Goal: Task Accomplishment & Management: Use online tool/utility

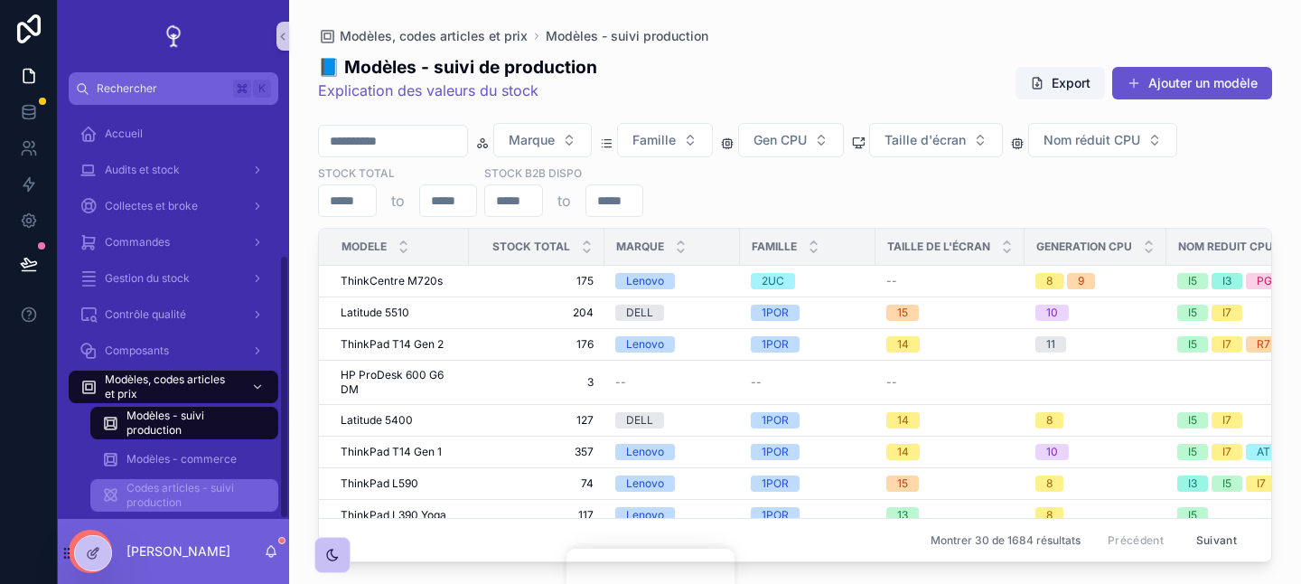
scroll to position [233, 0]
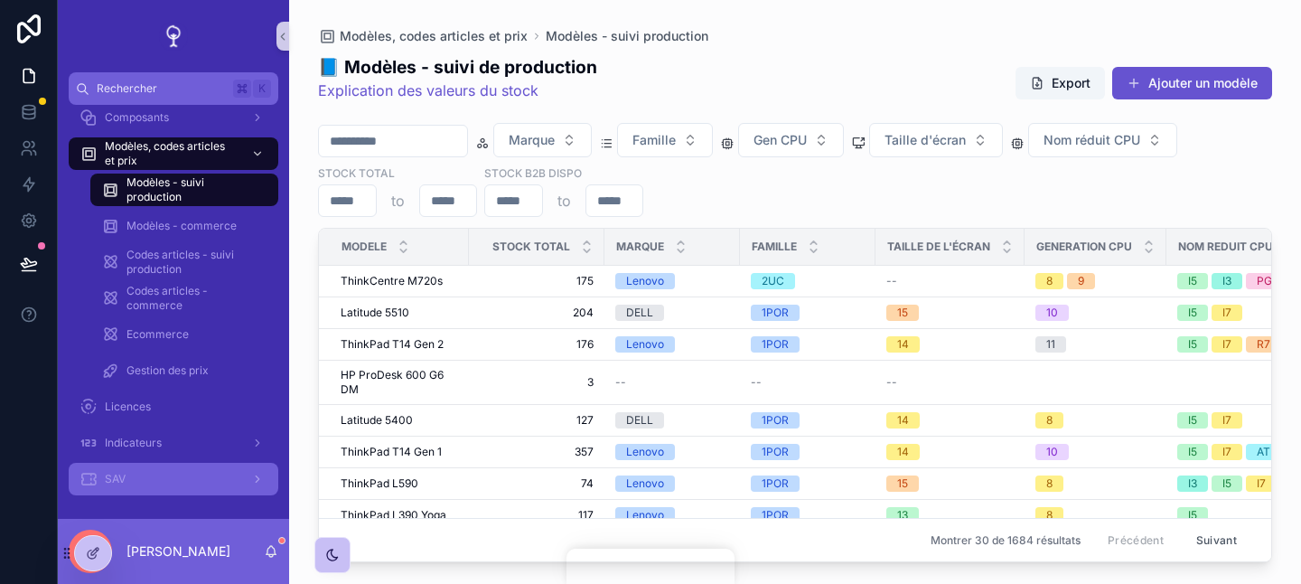
click at [132, 480] on div "SAV" at bounding box center [174, 478] width 188 height 29
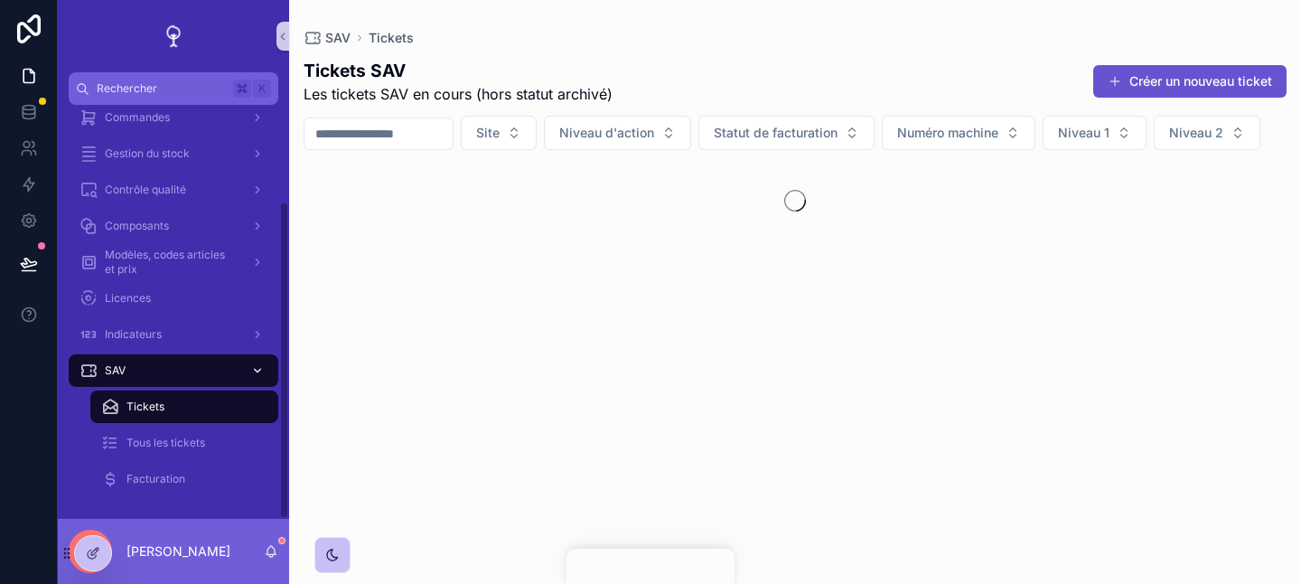
scroll to position [125, 0]
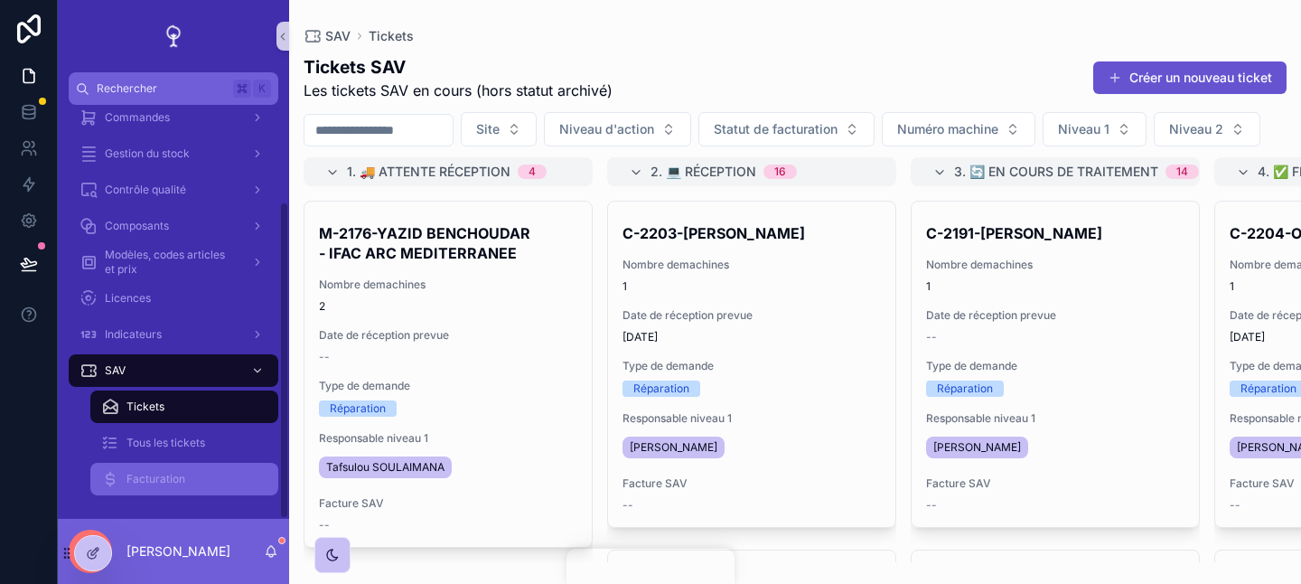
click at [190, 463] on link "Facturation" at bounding box center [184, 479] width 188 height 33
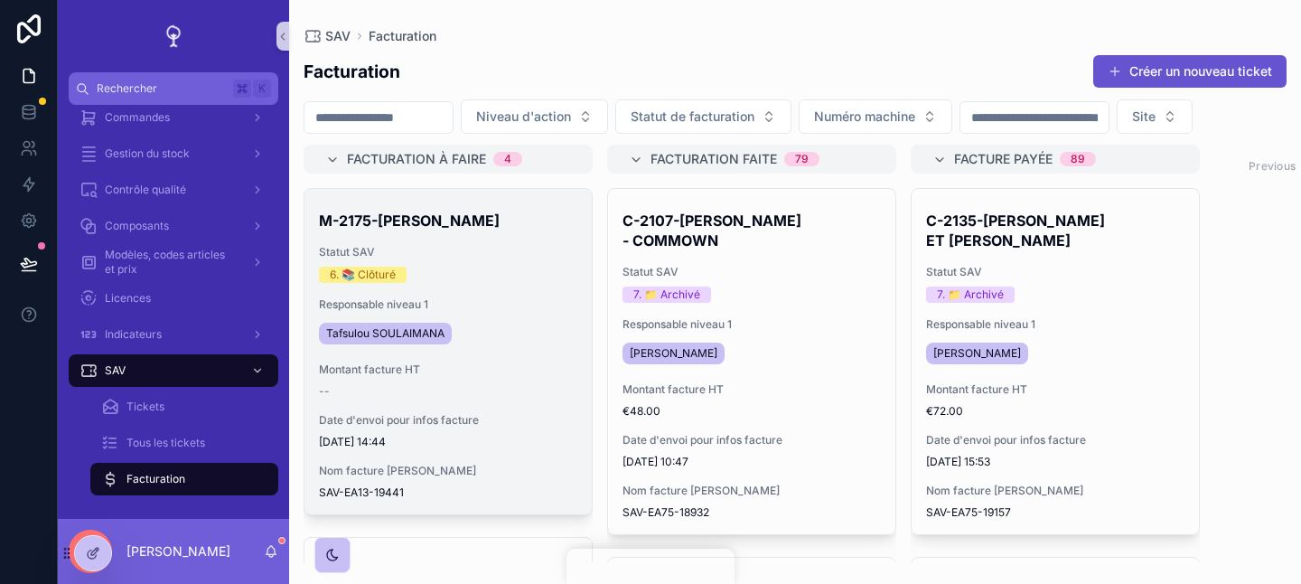
click at [497, 297] on span "Responsable niveau 1" at bounding box center [448, 304] width 258 height 14
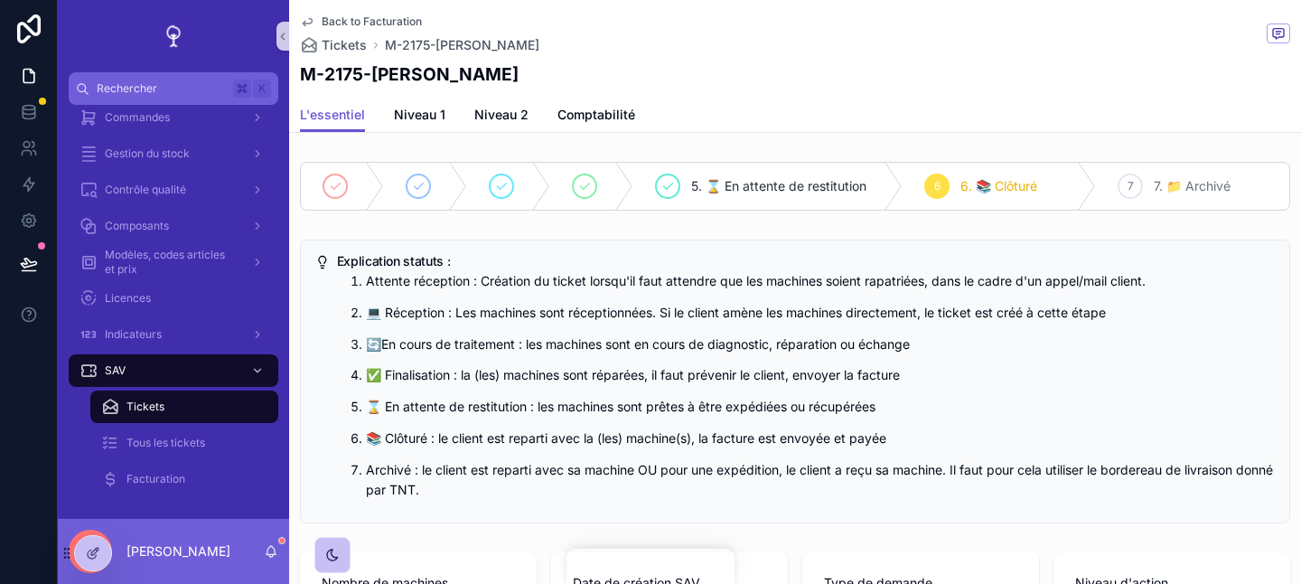
click at [347, 82] on h1 "M-2175-[PERSON_NAME]" at bounding box center [409, 73] width 219 height 25
copy h1 "2175"
click at [577, 113] on span "Comptabilité" at bounding box center [596, 115] width 78 height 18
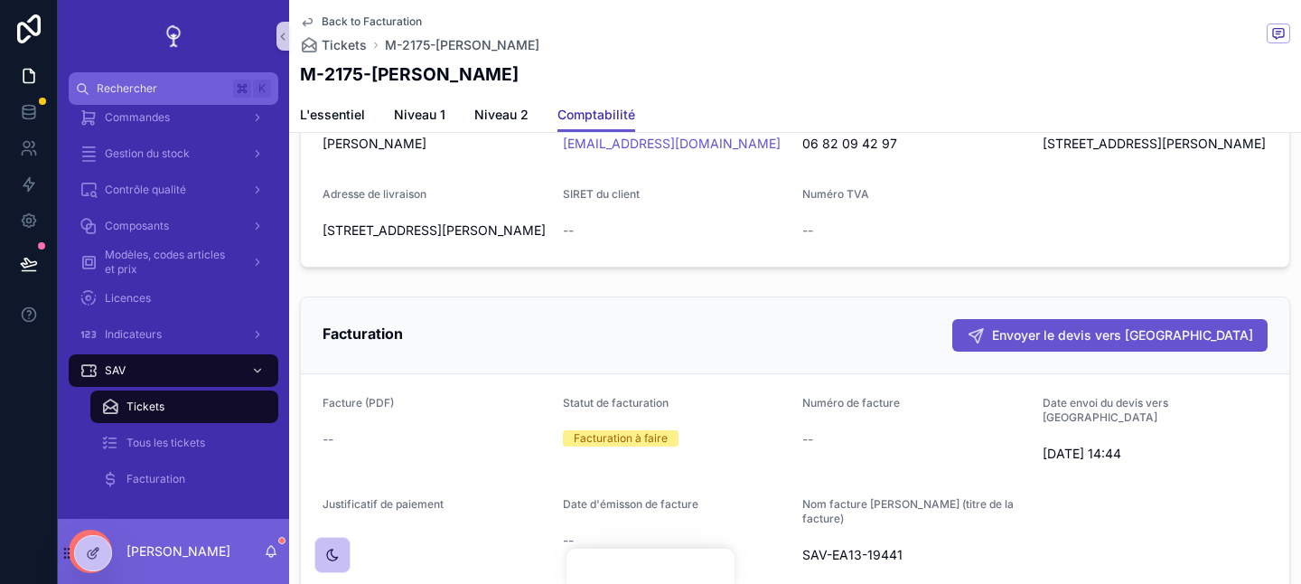
scroll to position [793, 0]
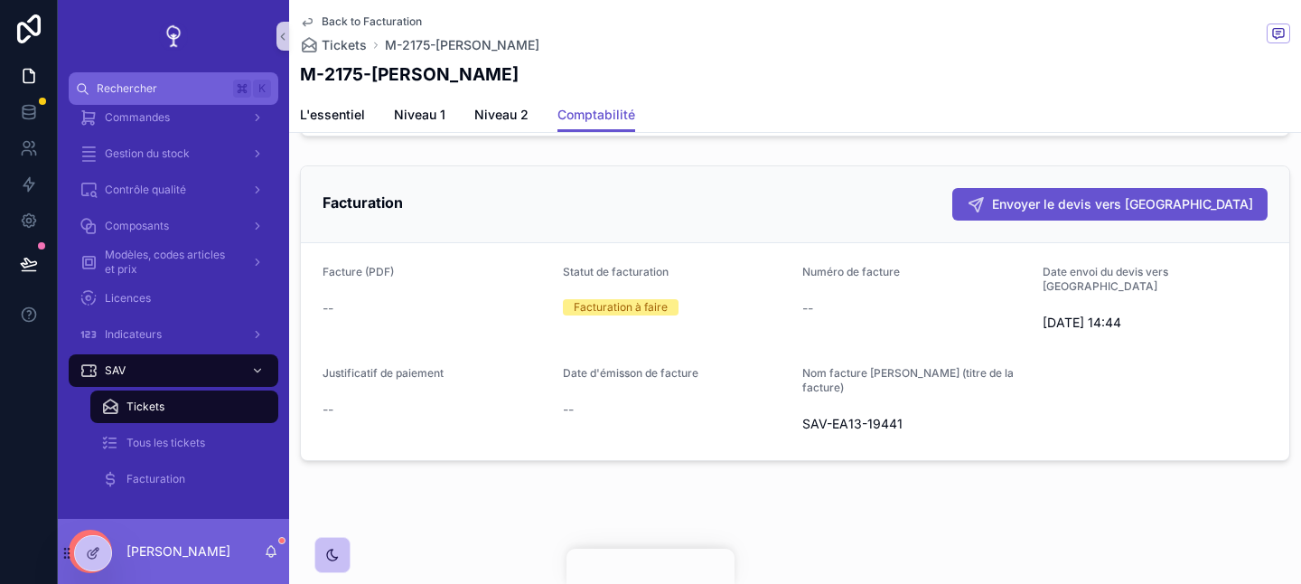
click at [879, 431] on span "SAV-EA13-19441" at bounding box center [915, 424] width 226 height 18
copy span "SAV-EA13-19441"
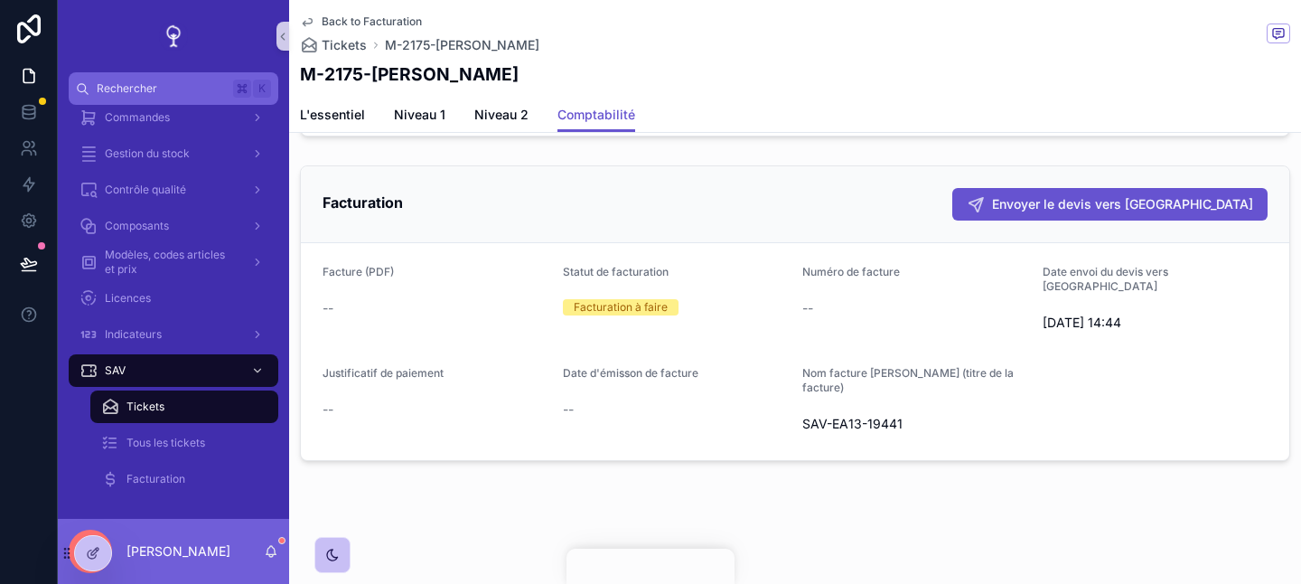
click at [379, 7] on div "Back to Facturation Tickets M-2175-[PERSON_NAME] M-2175-[PERSON_NAME]" at bounding box center [795, 49] width 990 height 98
click at [379, 21] on span "Back to Facturation" at bounding box center [372, 21] width 100 height 14
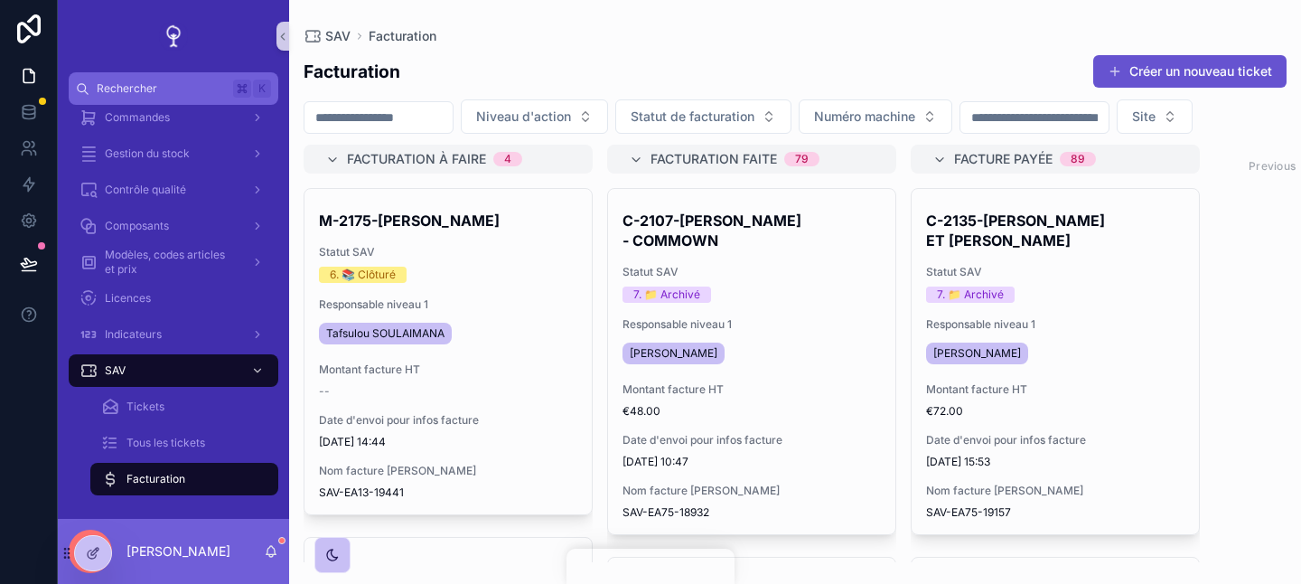
click at [419, 107] on input "scrollable content" at bounding box center [378, 117] width 148 height 25
paste input "*****"
type input "*****"
click at [520, 75] on div "Facturation Créer un nouveau ticket" at bounding box center [795, 71] width 983 height 34
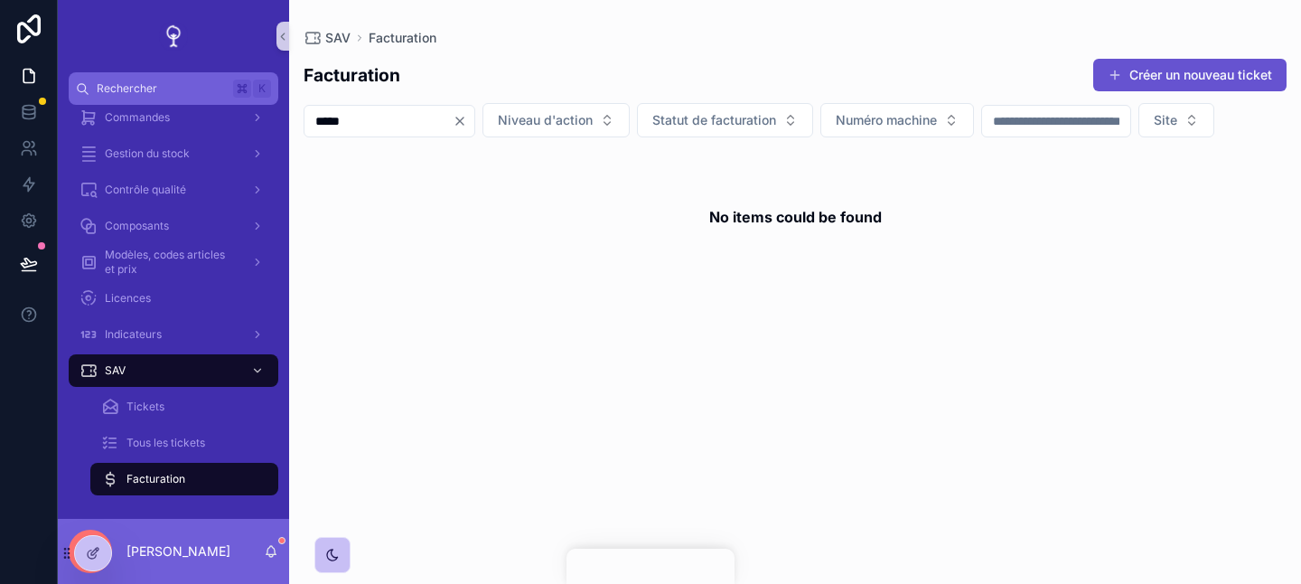
click at [467, 125] on icon "Clear" at bounding box center [460, 121] width 14 height 14
click at [435, 125] on input "scrollable content" at bounding box center [378, 120] width 148 height 25
click at [541, 72] on div "Facturation Créer un nouveau ticket" at bounding box center [795, 75] width 983 height 34
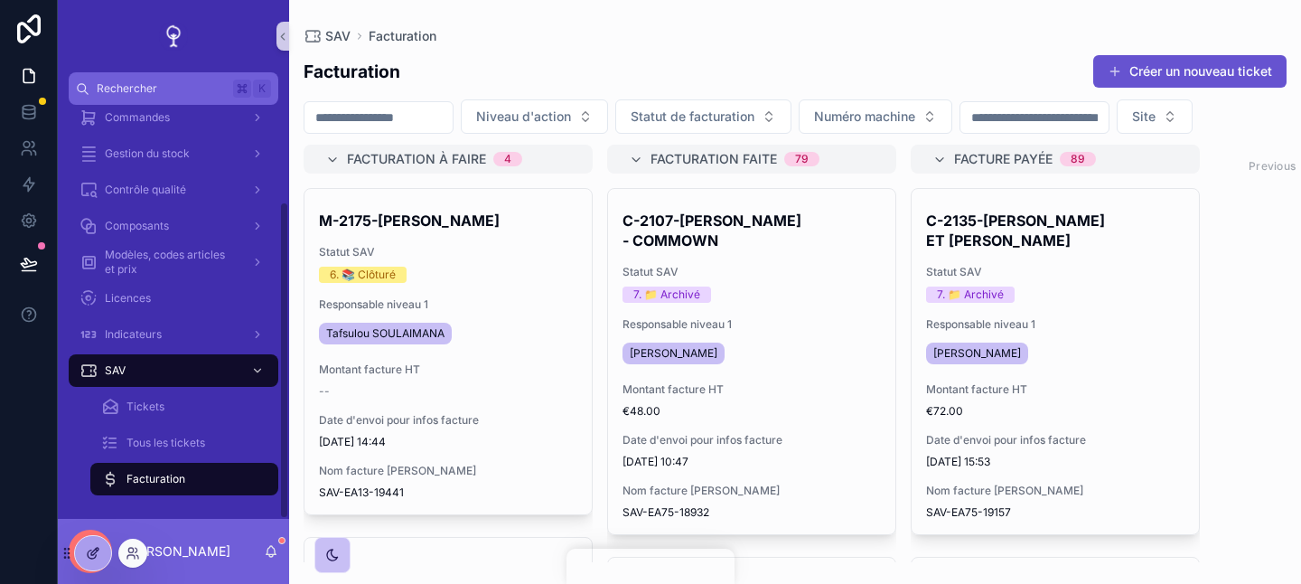
click at [88, 557] on icon at bounding box center [92, 554] width 8 height 8
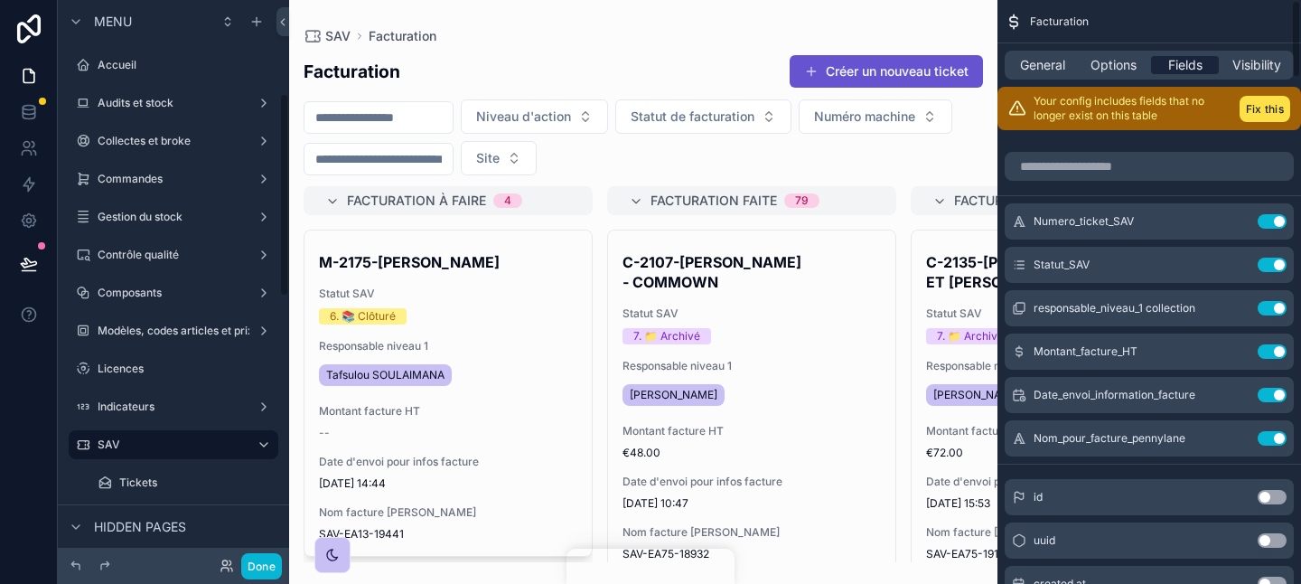
click at [1115, 66] on span "Options" at bounding box center [1113, 65] width 46 height 18
click at [1182, 70] on span "Fields" at bounding box center [1185, 65] width 34 height 18
click at [1277, 104] on button "Fix this" at bounding box center [1265, 109] width 51 height 26
click at [1094, 67] on span "Options" at bounding box center [1113, 65] width 46 height 18
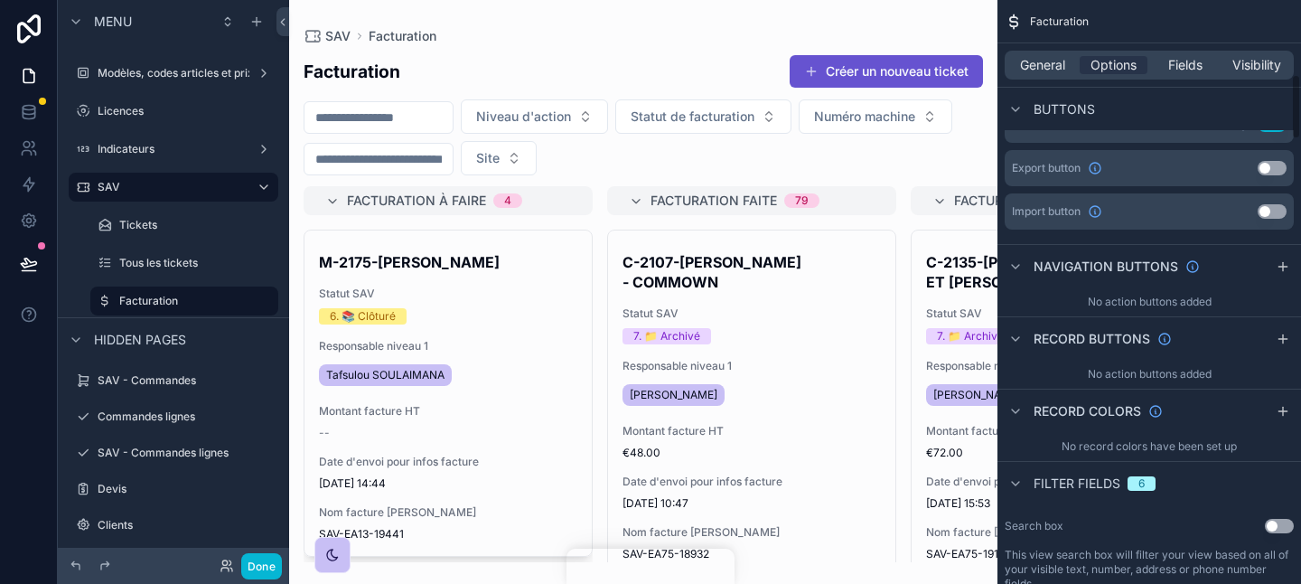
scroll to position [791, 0]
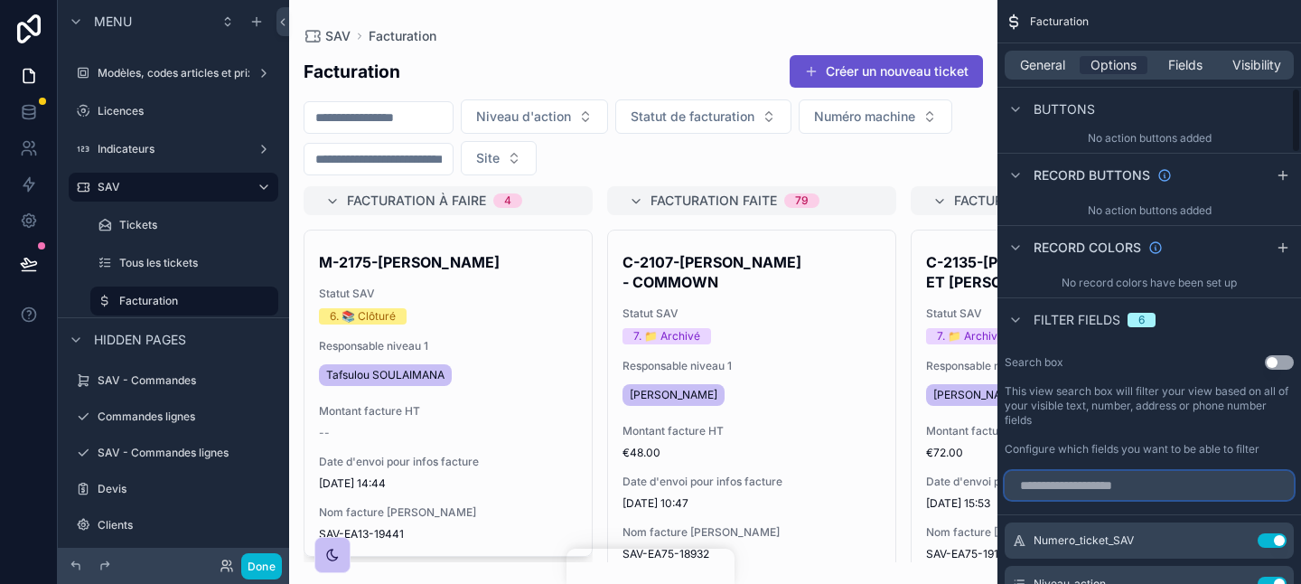
click at [1143, 484] on input "scrollable content" at bounding box center [1149, 485] width 289 height 29
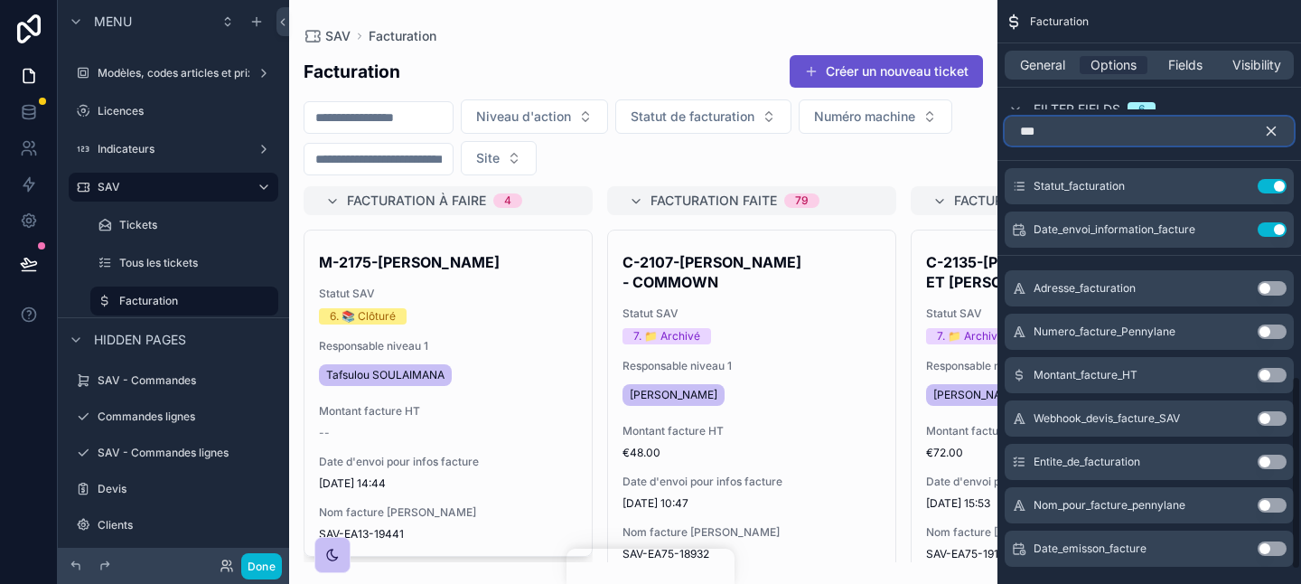
scroll to position [1178, 0]
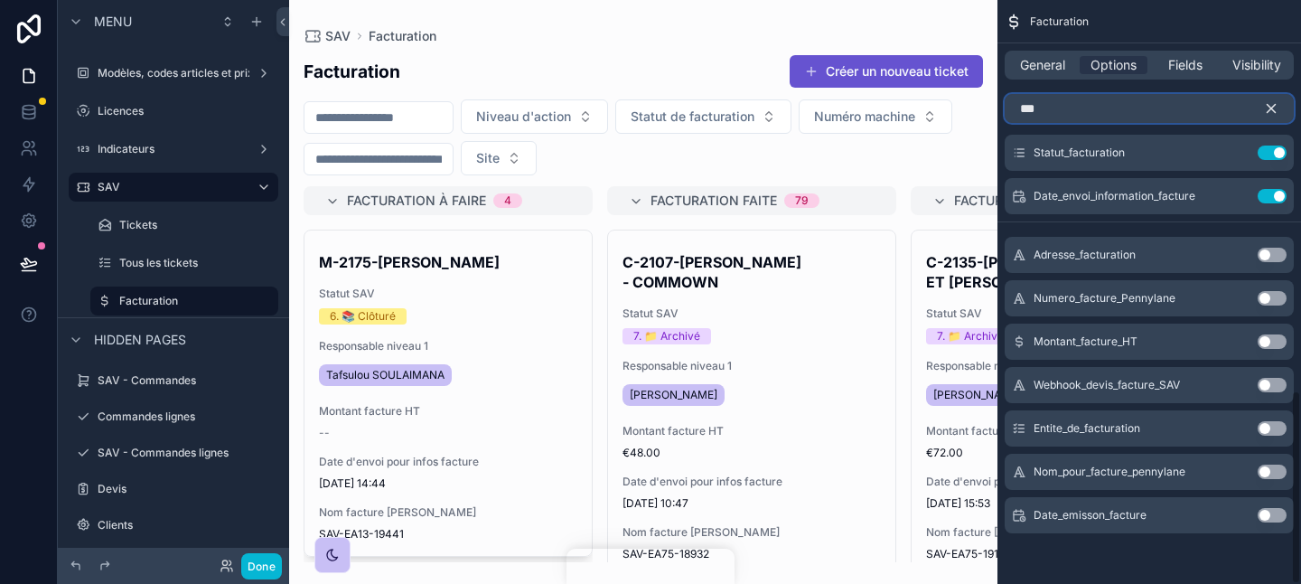
type input "***"
click at [1270, 469] on button "Use setting" at bounding box center [1272, 471] width 29 height 14
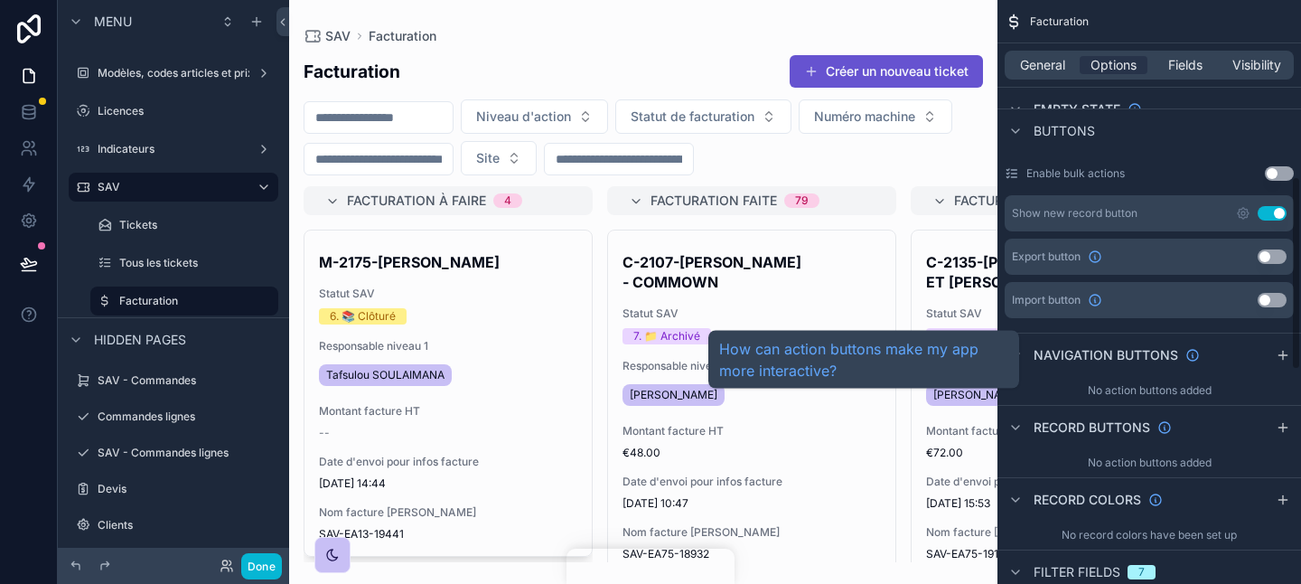
scroll to position [998, 0]
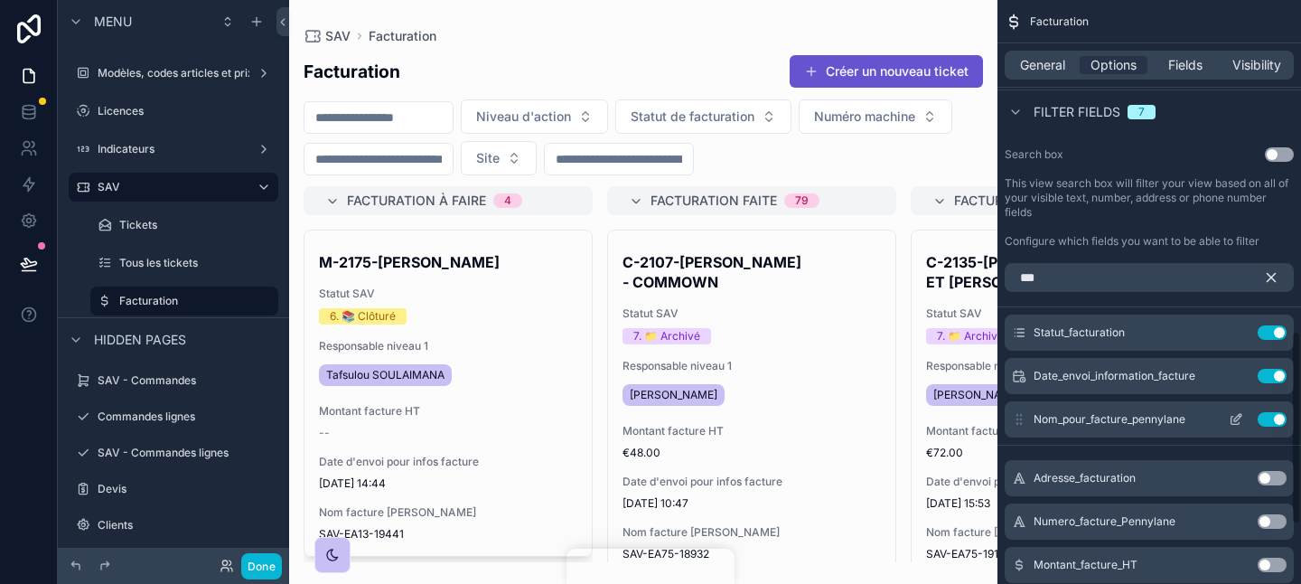
click at [1230, 417] on icon "scrollable content" at bounding box center [1236, 419] width 14 height 14
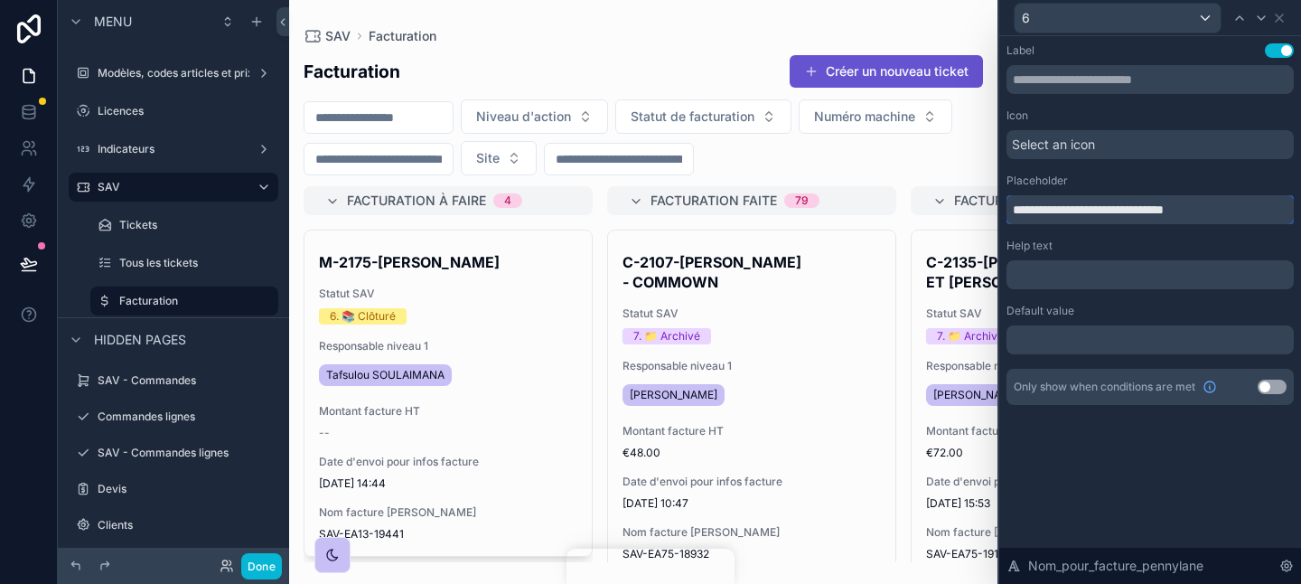
click at [1081, 218] on input "**********" at bounding box center [1149, 209] width 287 height 29
type input "**********"
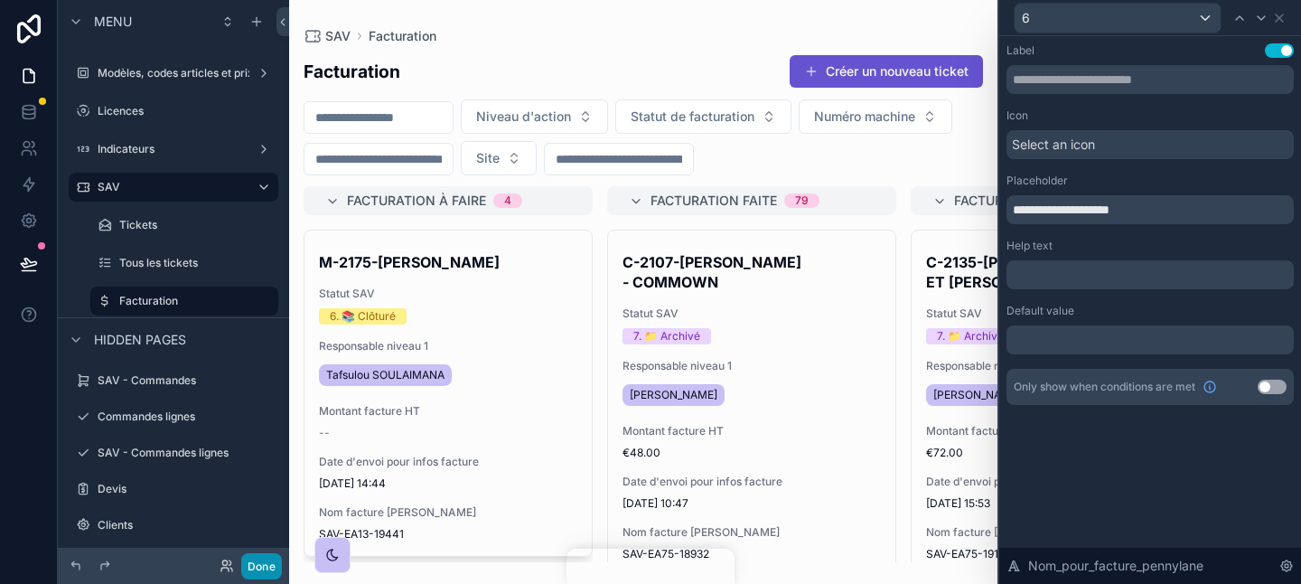
click at [266, 559] on button "Done" at bounding box center [261, 566] width 41 height 26
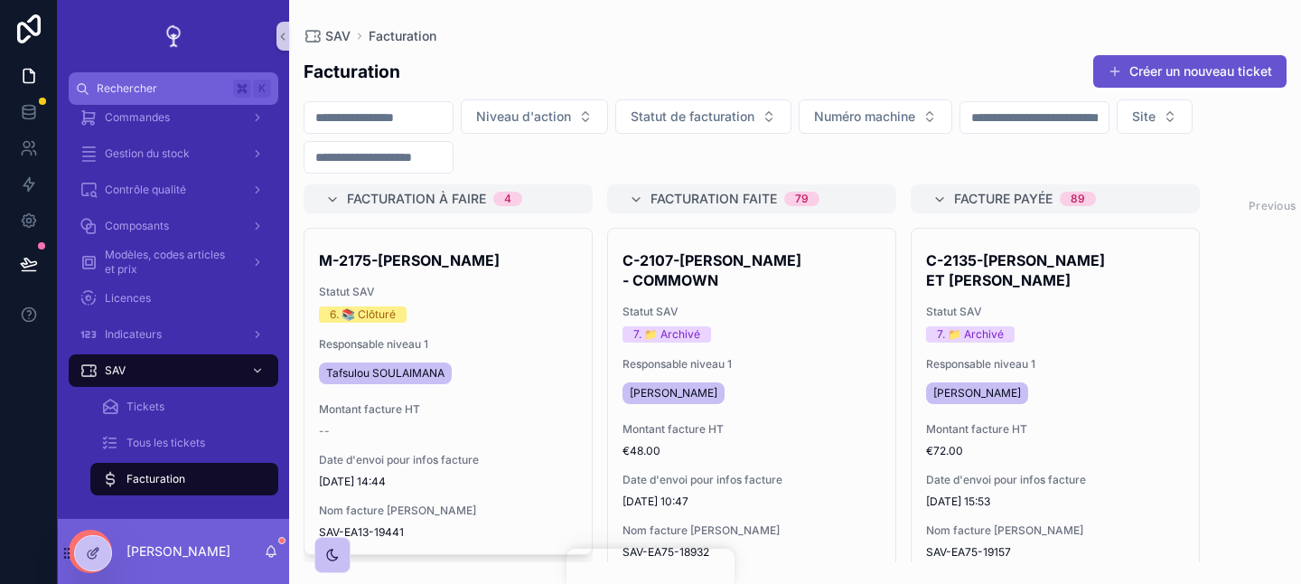
click at [453, 162] on input "scrollable content" at bounding box center [378, 157] width 148 height 25
paste input "*****"
type input "*****"
click at [606, 34] on div "SAV Facturation" at bounding box center [795, 36] width 983 height 14
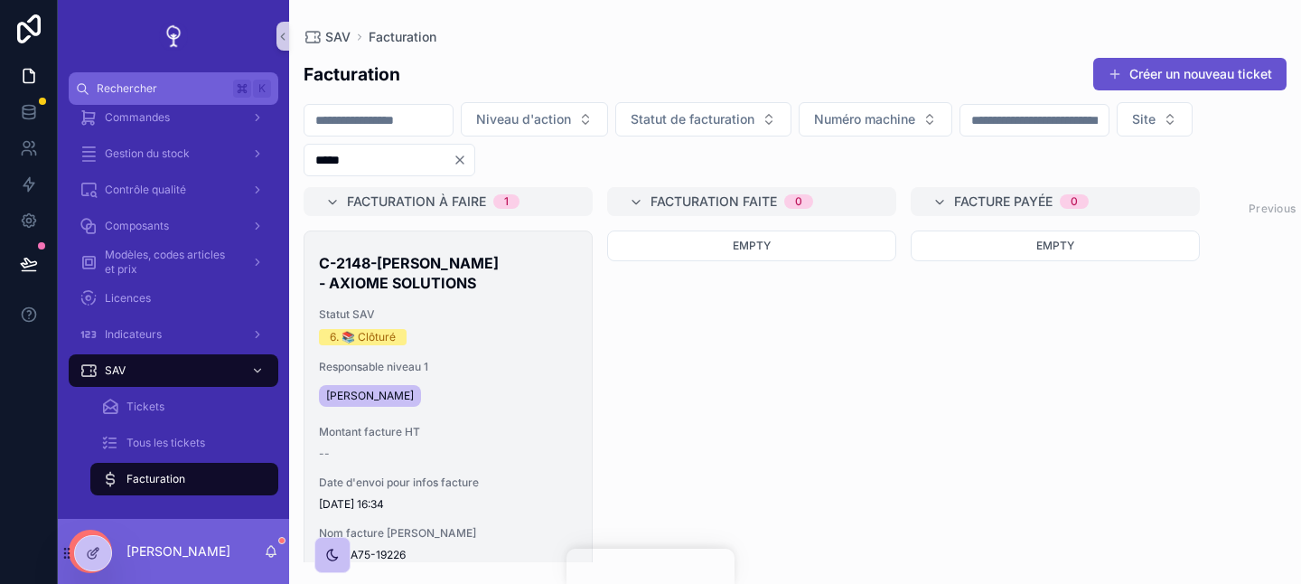
click at [446, 335] on div "6. 📚 Clôturé" at bounding box center [448, 337] width 258 height 16
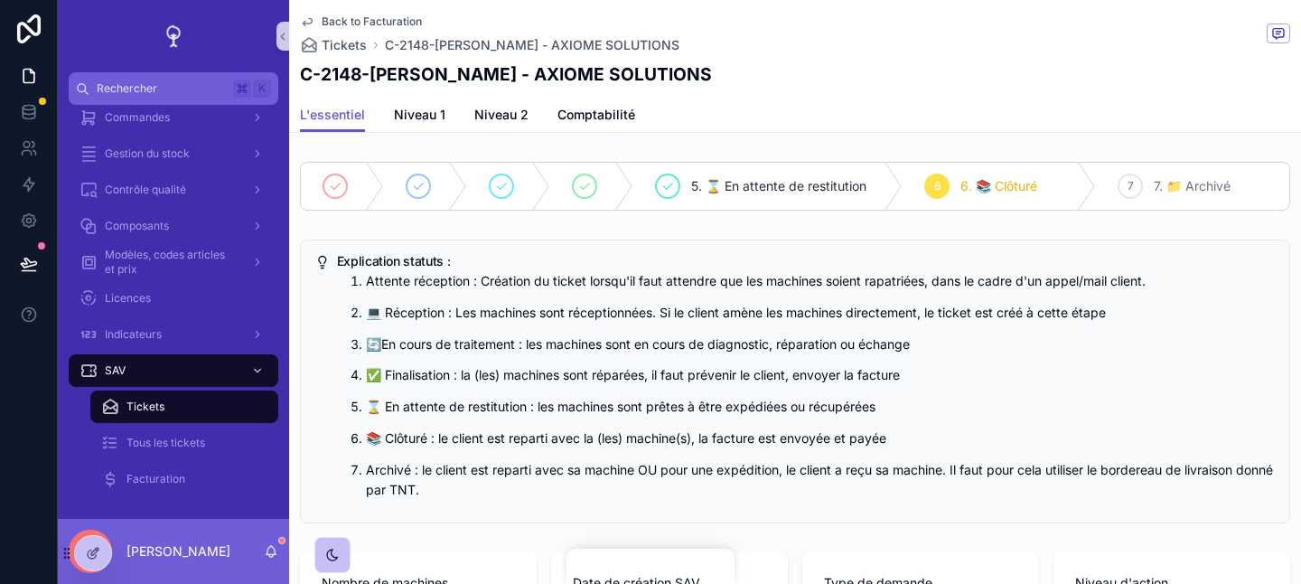
click at [454, 86] on h1 "C-2148-[PERSON_NAME] - AXIOME SOLUTIONS" at bounding box center [506, 73] width 412 height 25
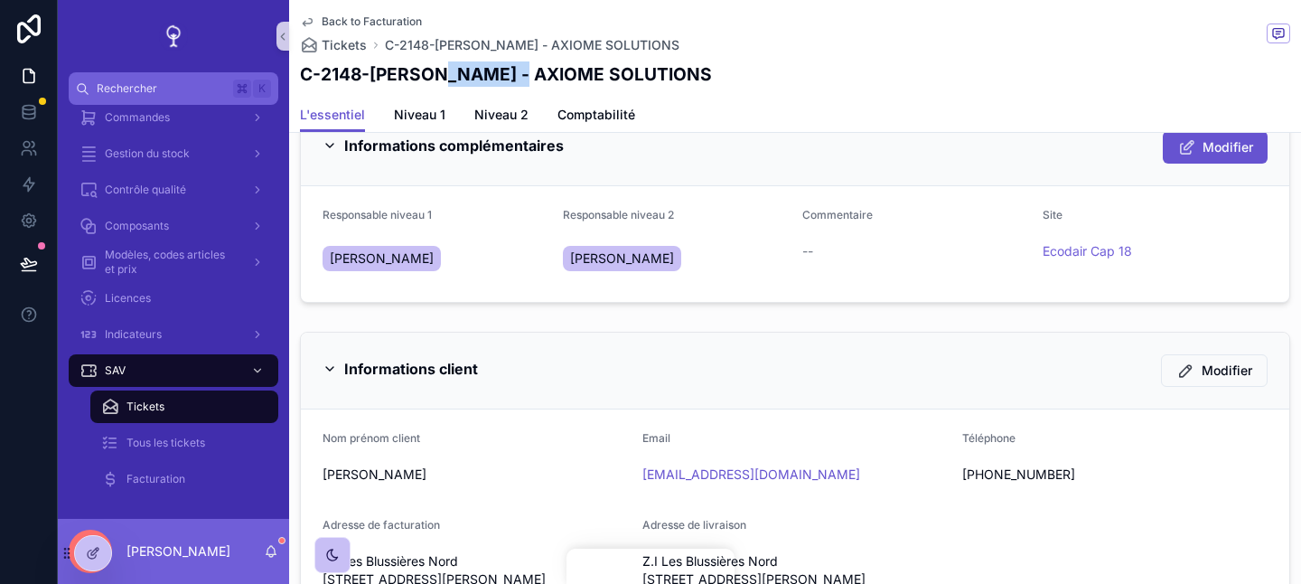
click at [463, 304] on div "Informations complémentaires Modifier Responsable niveau 1 [PERSON_NAME] Respon…" at bounding box center [795, 205] width 1012 height 209
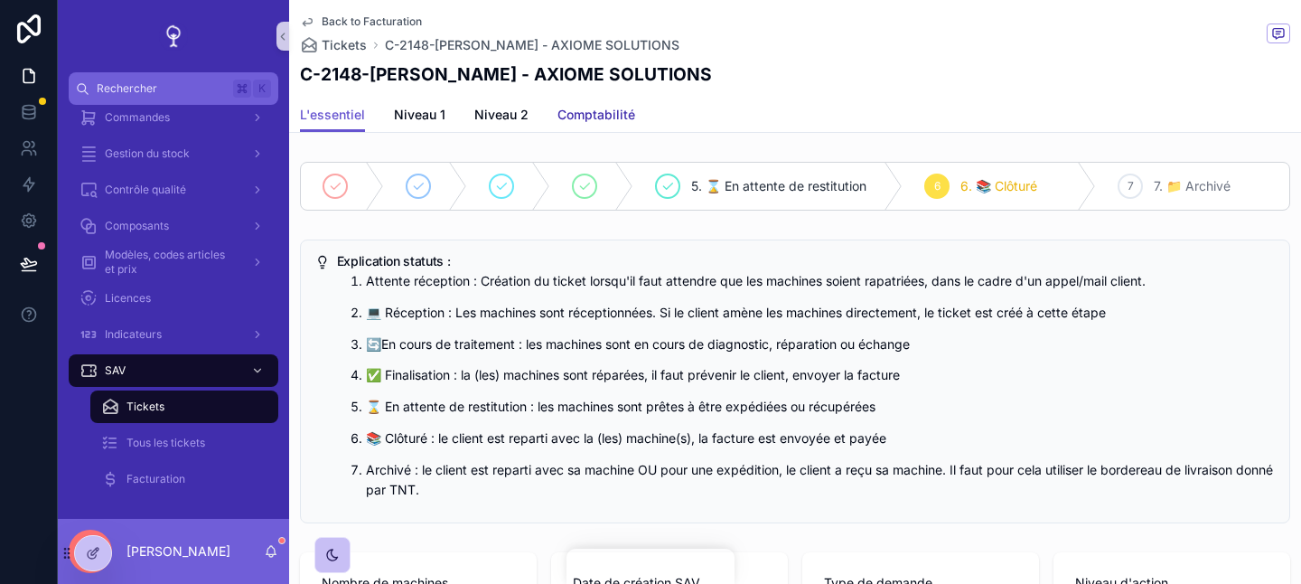
click at [601, 112] on span "Comptabilité" at bounding box center [596, 115] width 78 height 18
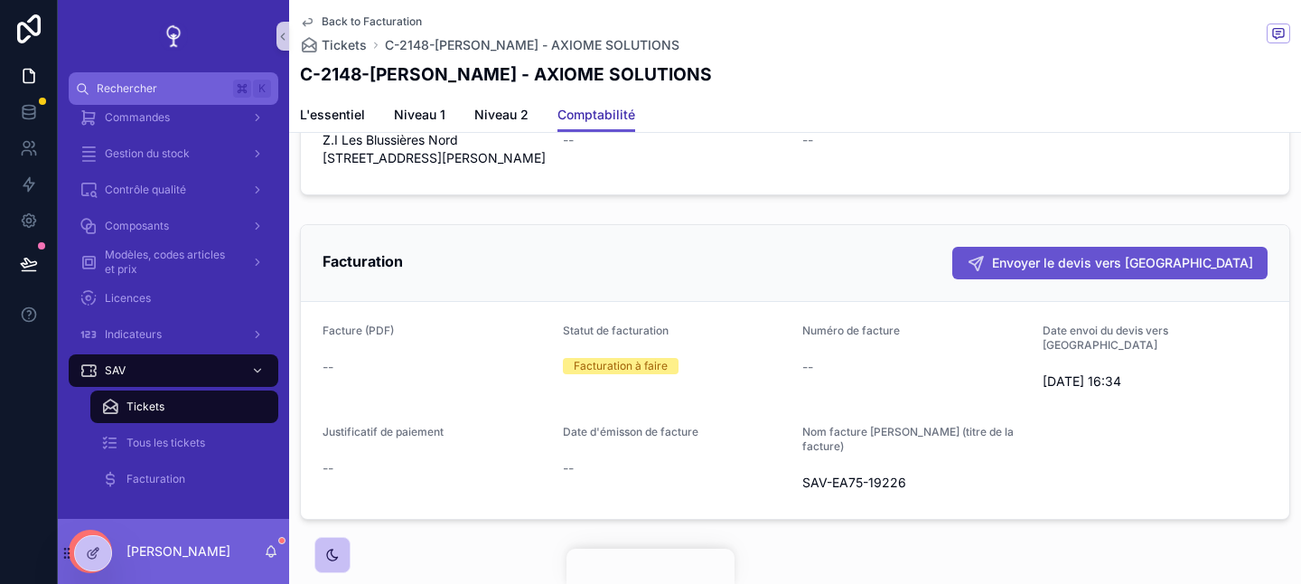
scroll to position [793, 0]
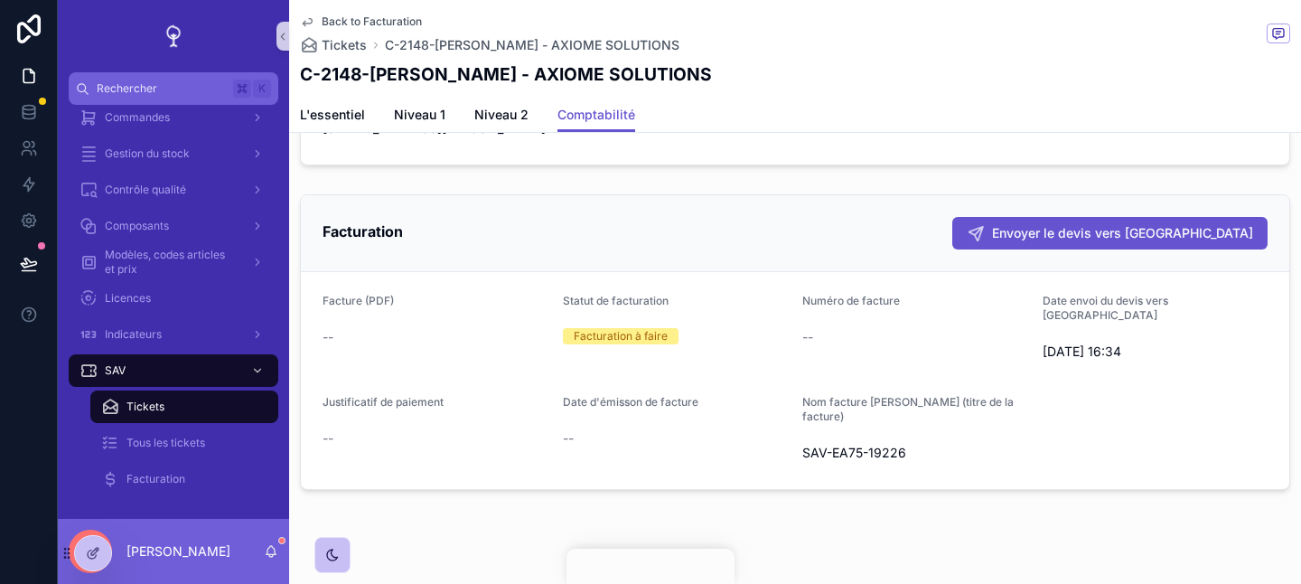
click at [982, 330] on div "--" at bounding box center [915, 337] width 226 height 18
click at [994, 351] on div "--" at bounding box center [915, 337] width 226 height 29
click at [970, 351] on form "Facture (PDF) -- Statut de facturation Facturation à faire Numéro de facture --…" at bounding box center [795, 380] width 988 height 217
click at [971, 361] on form "Facture (PDF) -- Statut de facturation Facturation à faire Numéro de facture --…" at bounding box center [795, 380] width 988 height 217
click at [952, 359] on form "Facture (PDF) -- Statut de facturation Facturation à faire Numéro de facture --…" at bounding box center [795, 380] width 988 height 217
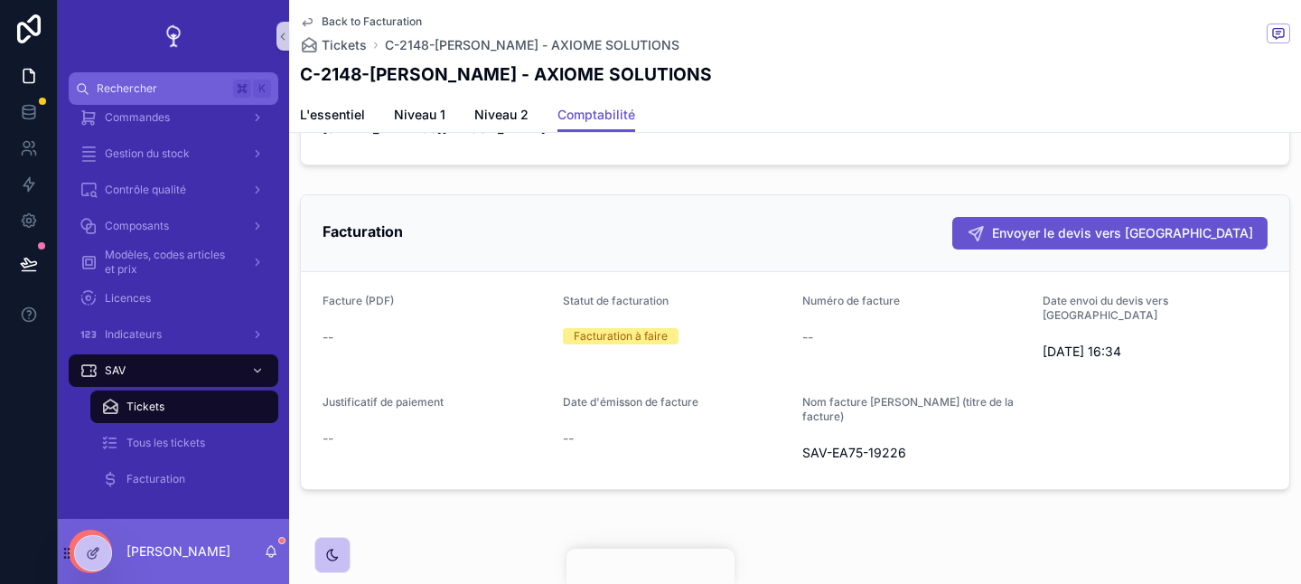
click at [978, 359] on form "Facture (PDF) -- Statut de facturation Facturation à faire Numéro de facture --…" at bounding box center [795, 380] width 988 height 217
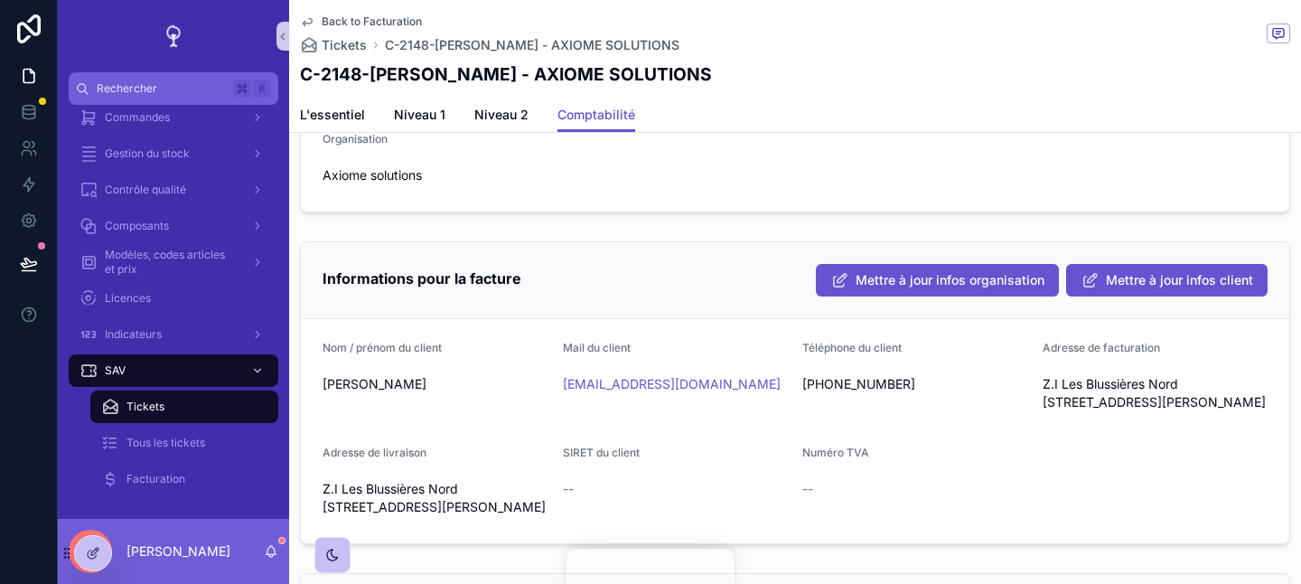
scroll to position [0, 0]
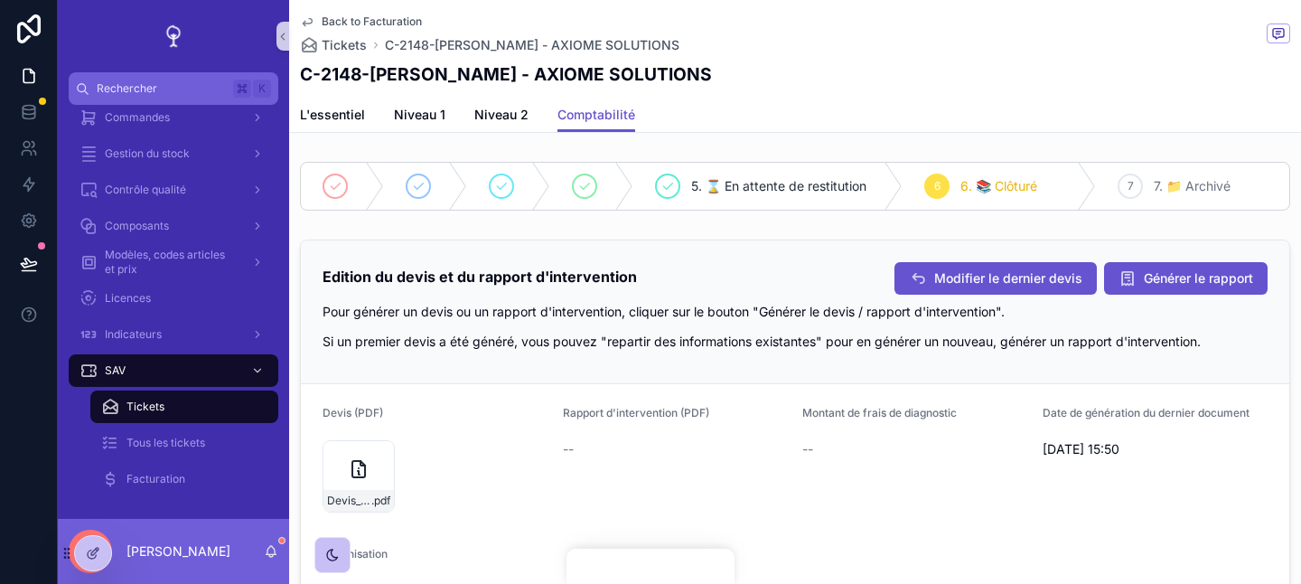
click at [411, 82] on h1 "C-2148-[PERSON_NAME] - AXIOME SOLUTIONS" at bounding box center [506, 73] width 412 height 25
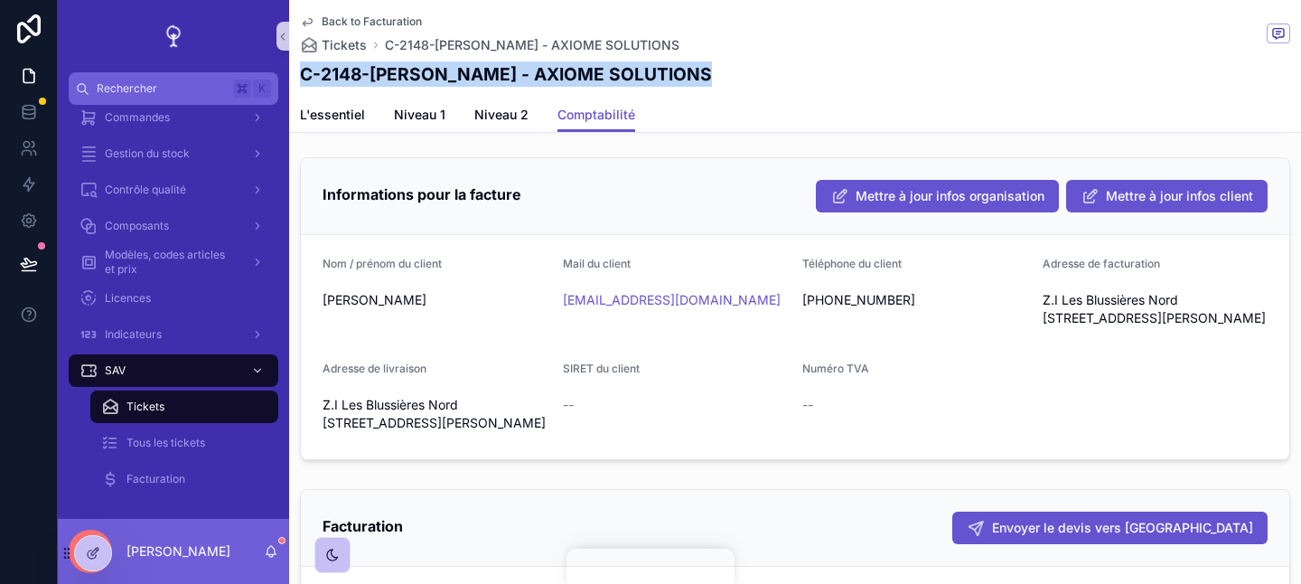
scroll to position [793, 0]
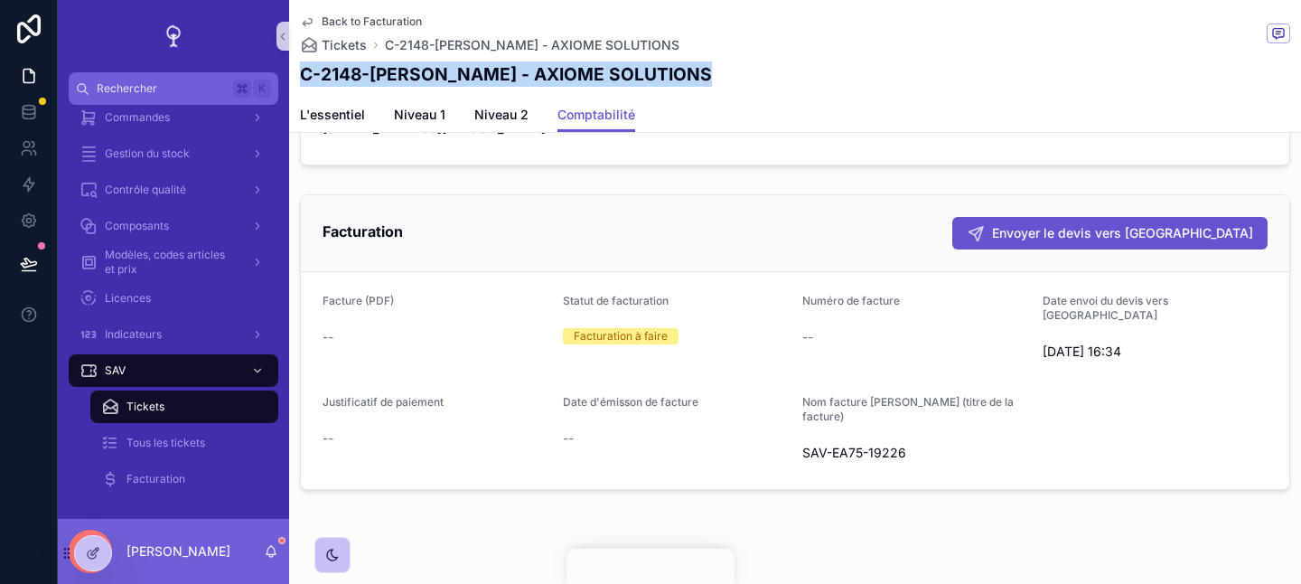
click at [802, 444] on span "SAV-EA75-19226" at bounding box center [915, 453] width 226 height 18
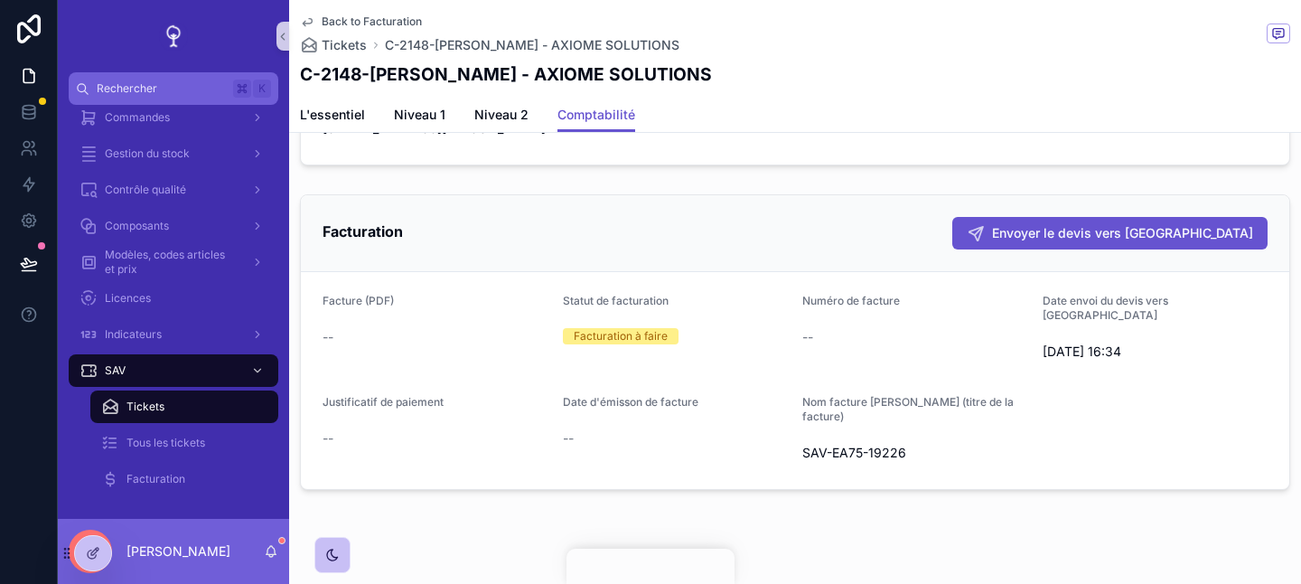
click at [802, 444] on span "SAV-EA75-19226" at bounding box center [915, 453] width 226 height 18
copy span "SAV-EA75-19226"
click at [890, 217] on div "Facturation Envoyer le devis vers [GEOGRAPHIC_DATA]" at bounding box center [795, 233] width 945 height 33
